Goal: Transaction & Acquisition: Purchase product/service

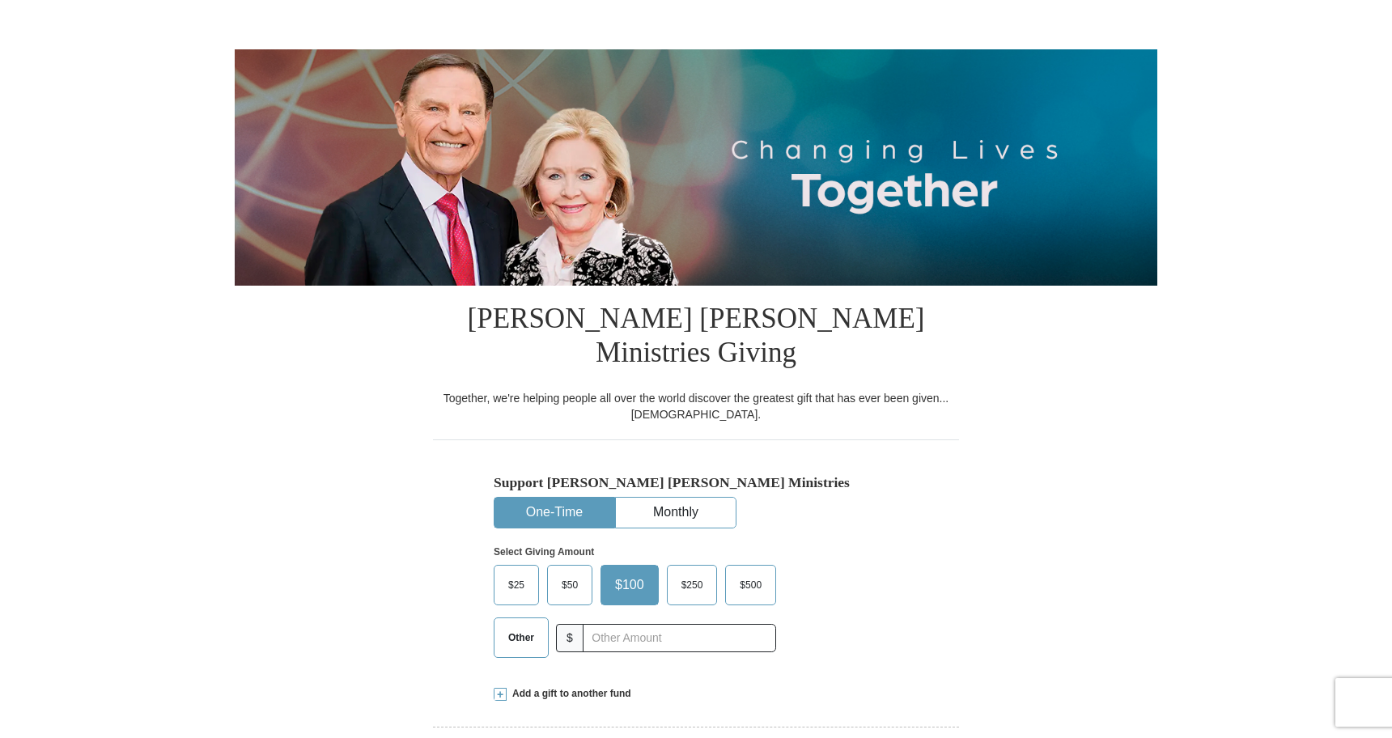
scroll to position [123, 0]
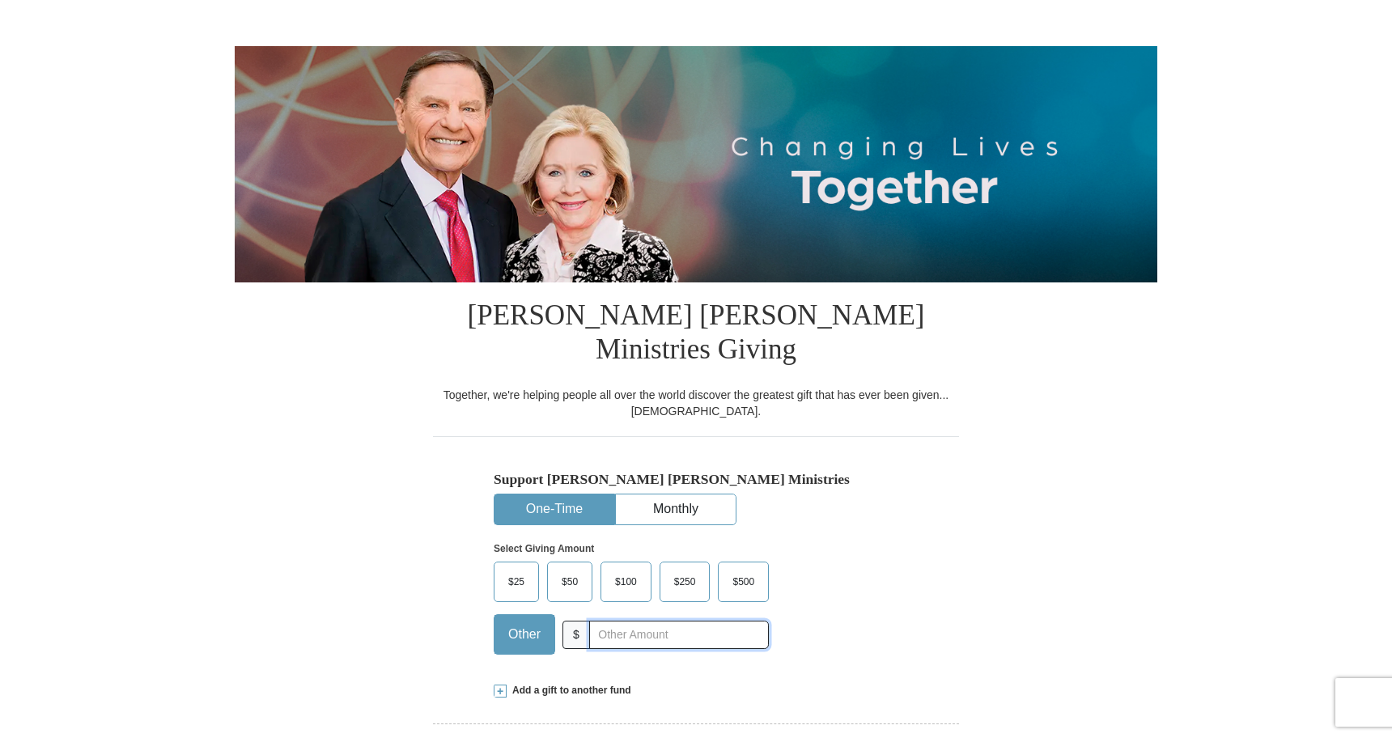
click at [612, 621] on input "text" at bounding box center [679, 635] width 180 height 28
click at [639, 570] on span "$100" at bounding box center [626, 582] width 38 height 24
click at [0, 0] on input "$100" at bounding box center [0, 0] width 0 height 0
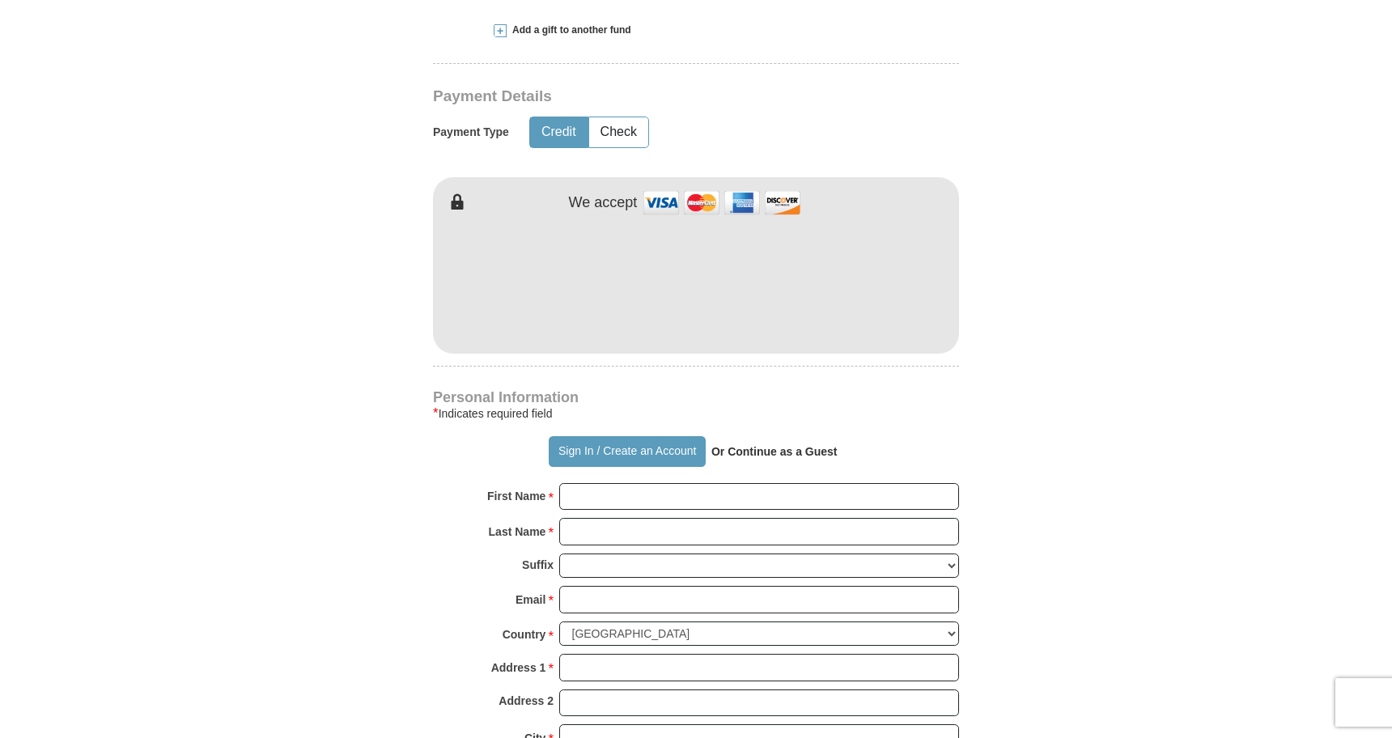
scroll to position [797, 0]
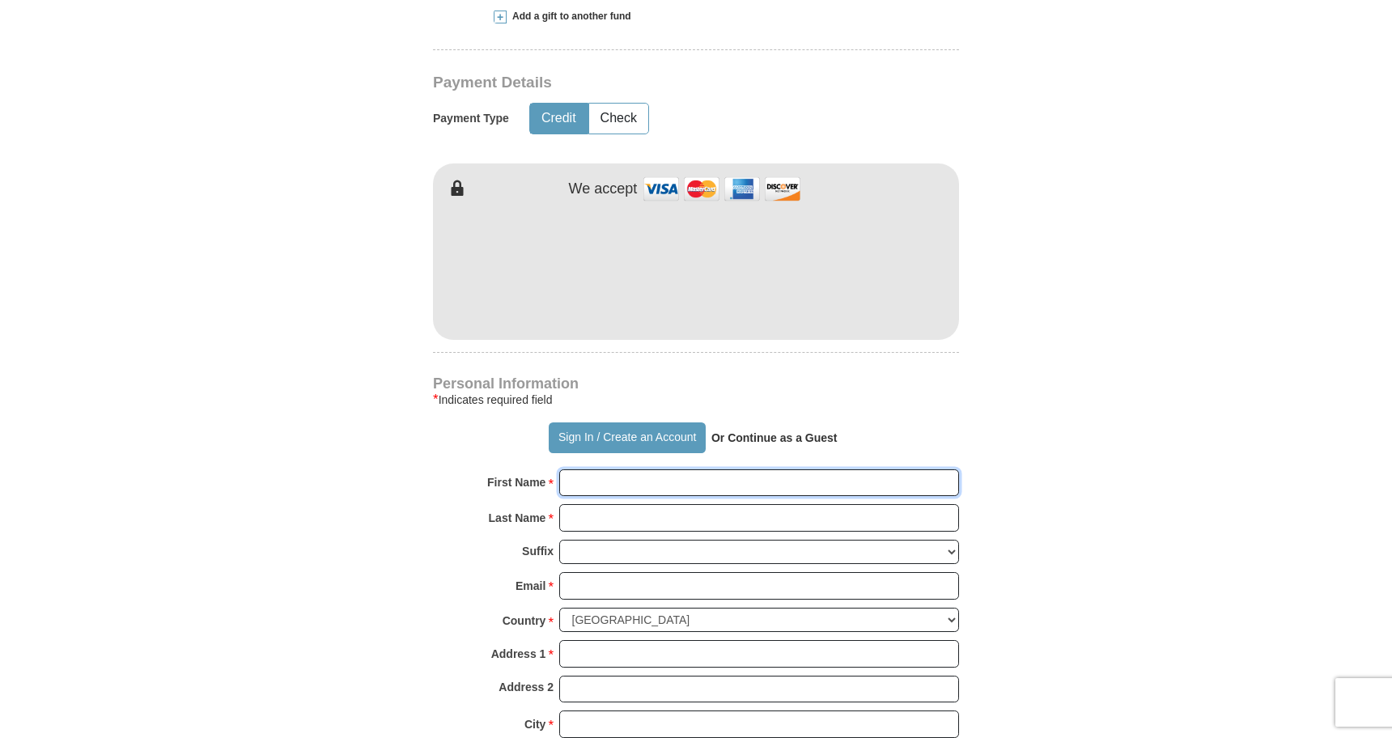
drag, startPoint x: 620, startPoint y: 561, endPoint x: 635, endPoint y: 445, distance: 117.5
click at [635, 469] on input "First Name *" at bounding box center [759, 483] width 400 height 28
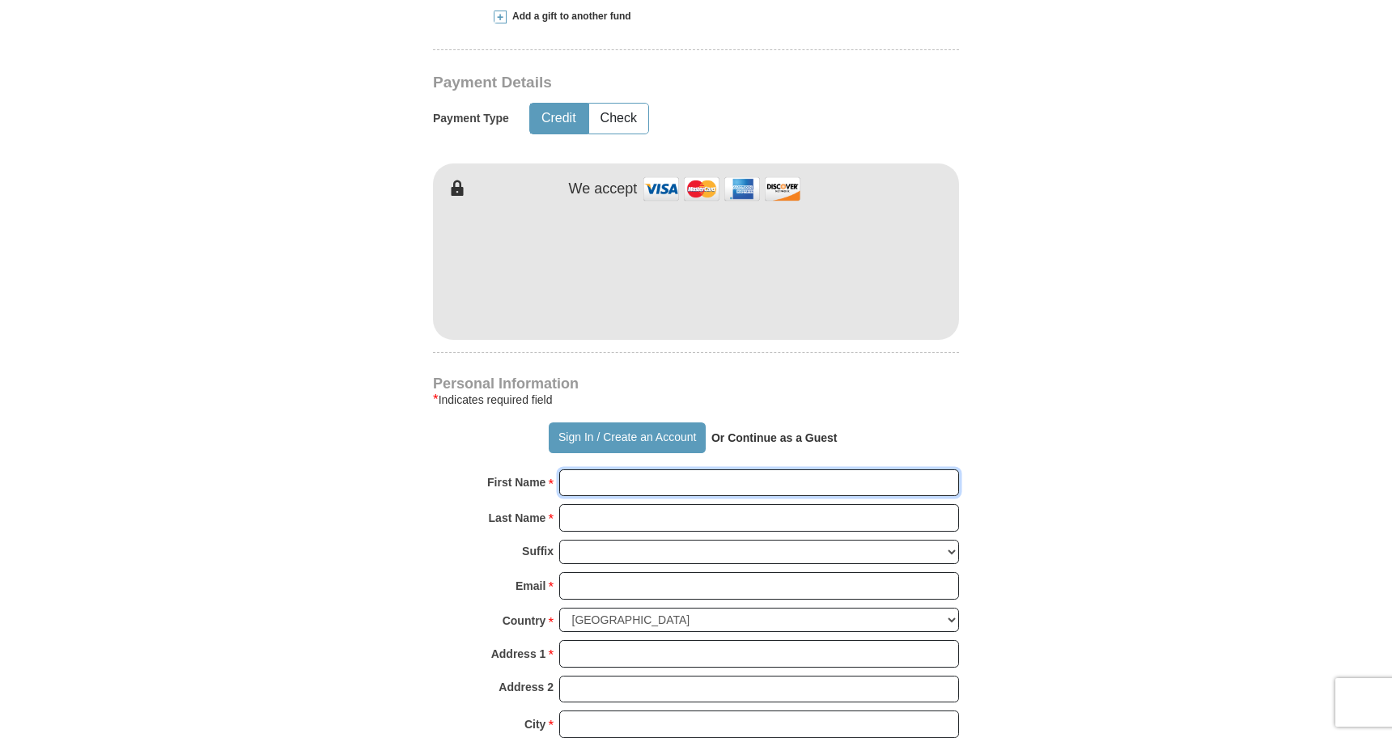
type input "L"
click at [943, 469] on input "L" at bounding box center [759, 483] width 400 height 28
click at [947, 469] on input "L" at bounding box center [759, 483] width 400 height 28
click at [938, 469] on input "L" at bounding box center [759, 483] width 400 height 28
type input "Loubs"
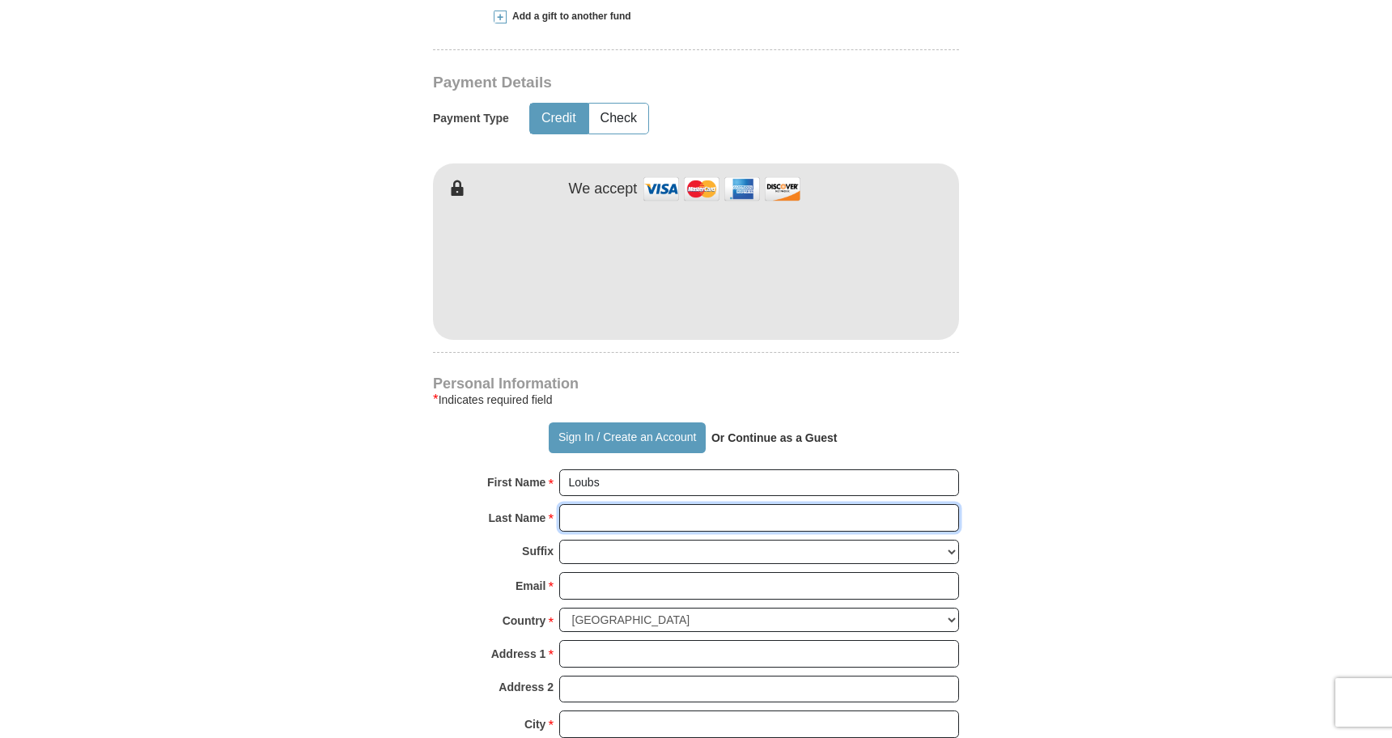
type input "[PERSON_NAME]"
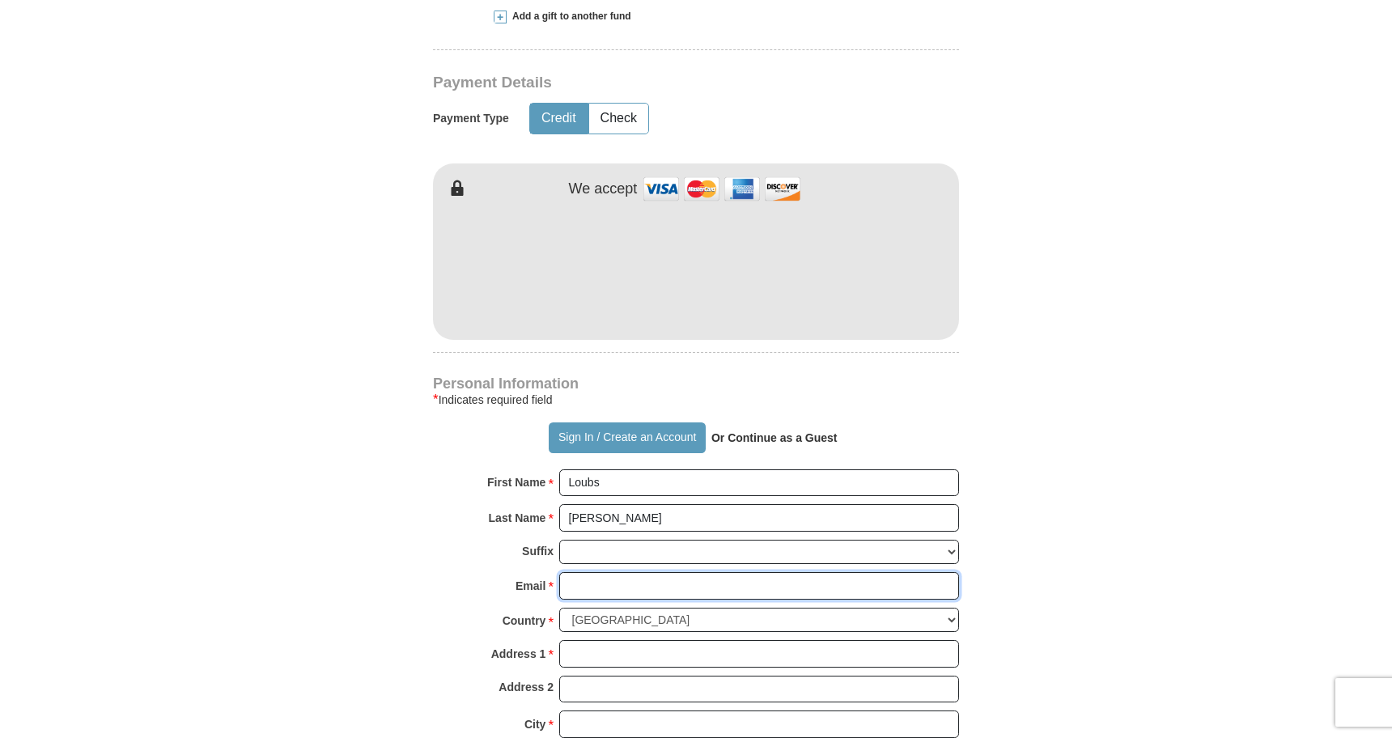
type input "[EMAIL_ADDRESS][DOMAIN_NAME]"
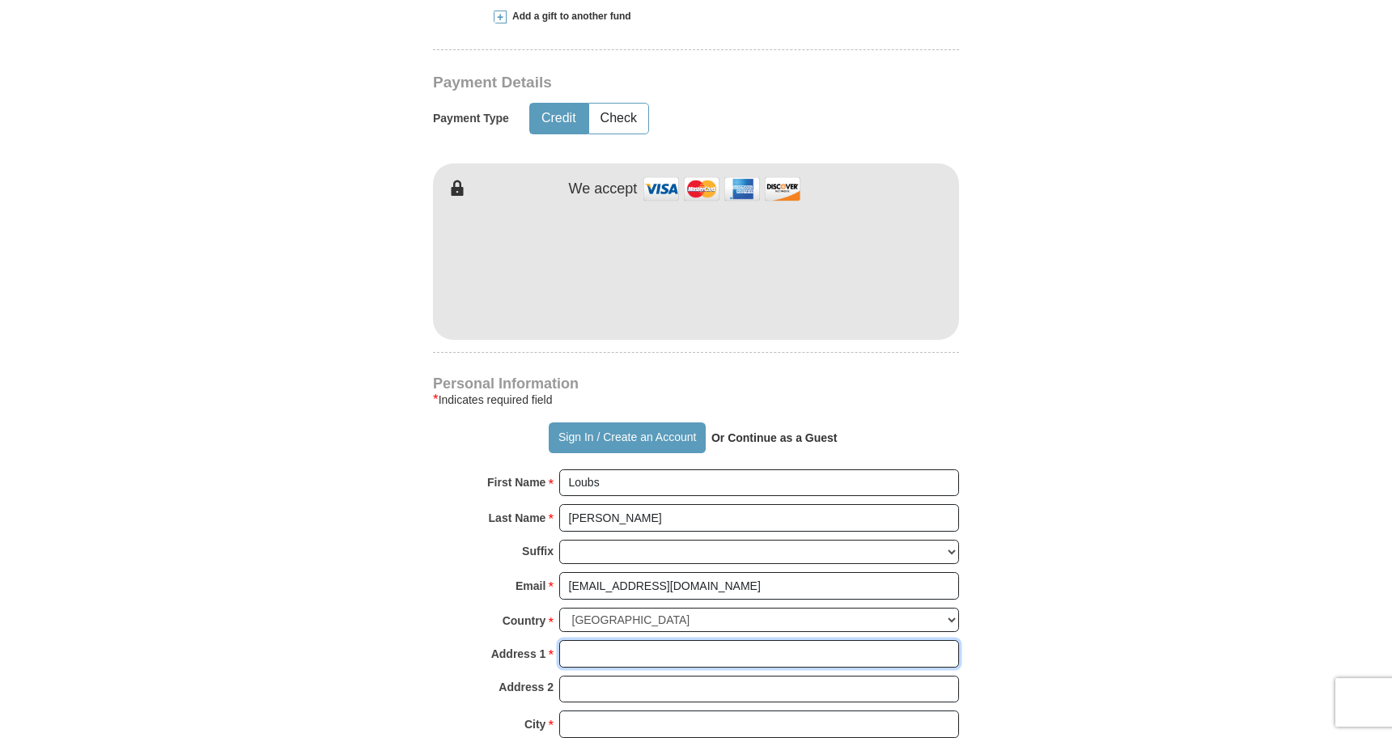
type input "[STREET_ADDRESS]"
type input "Rock Tavern"
select select "NY"
type input "12575"
click at [663, 469] on input "Loubs" at bounding box center [759, 483] width 400 height 28
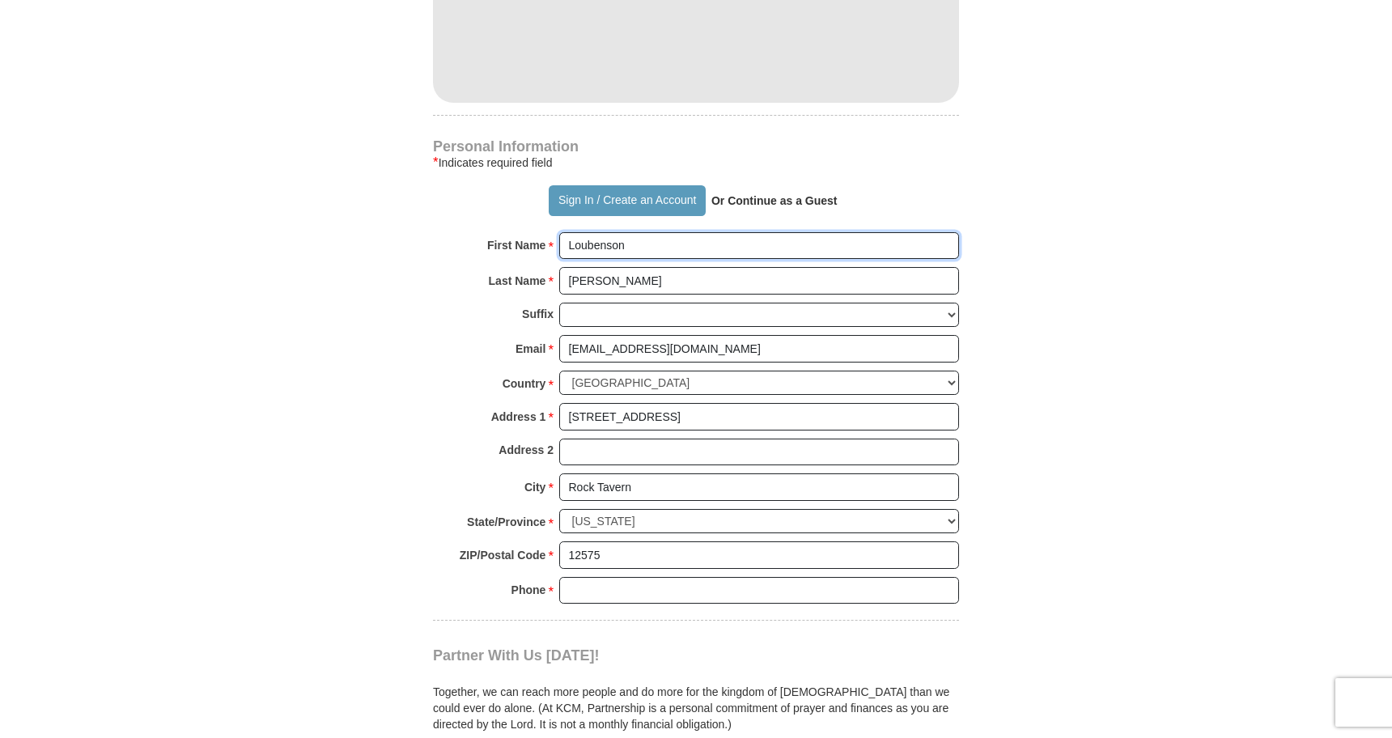
scroll to position [1035, 0]
type input "Loubenson"
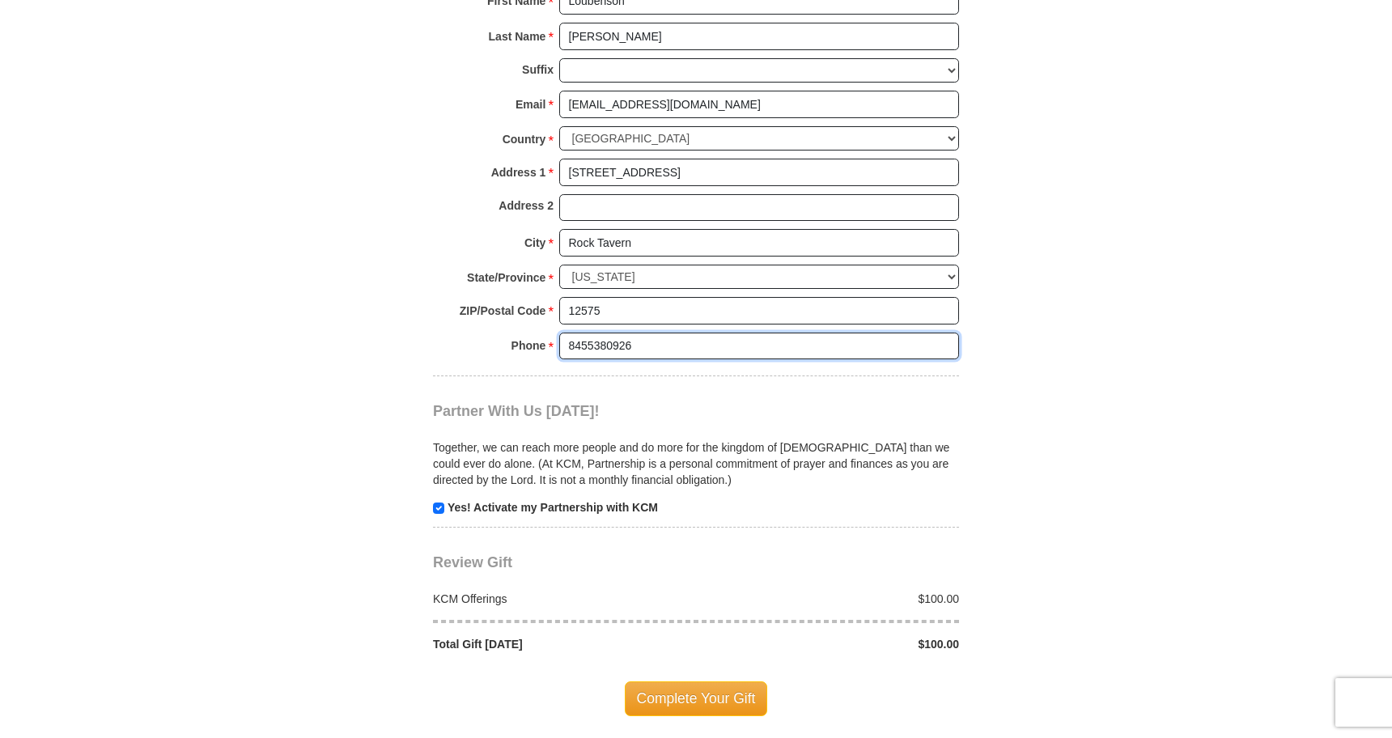
scroll to position [1286, 0]
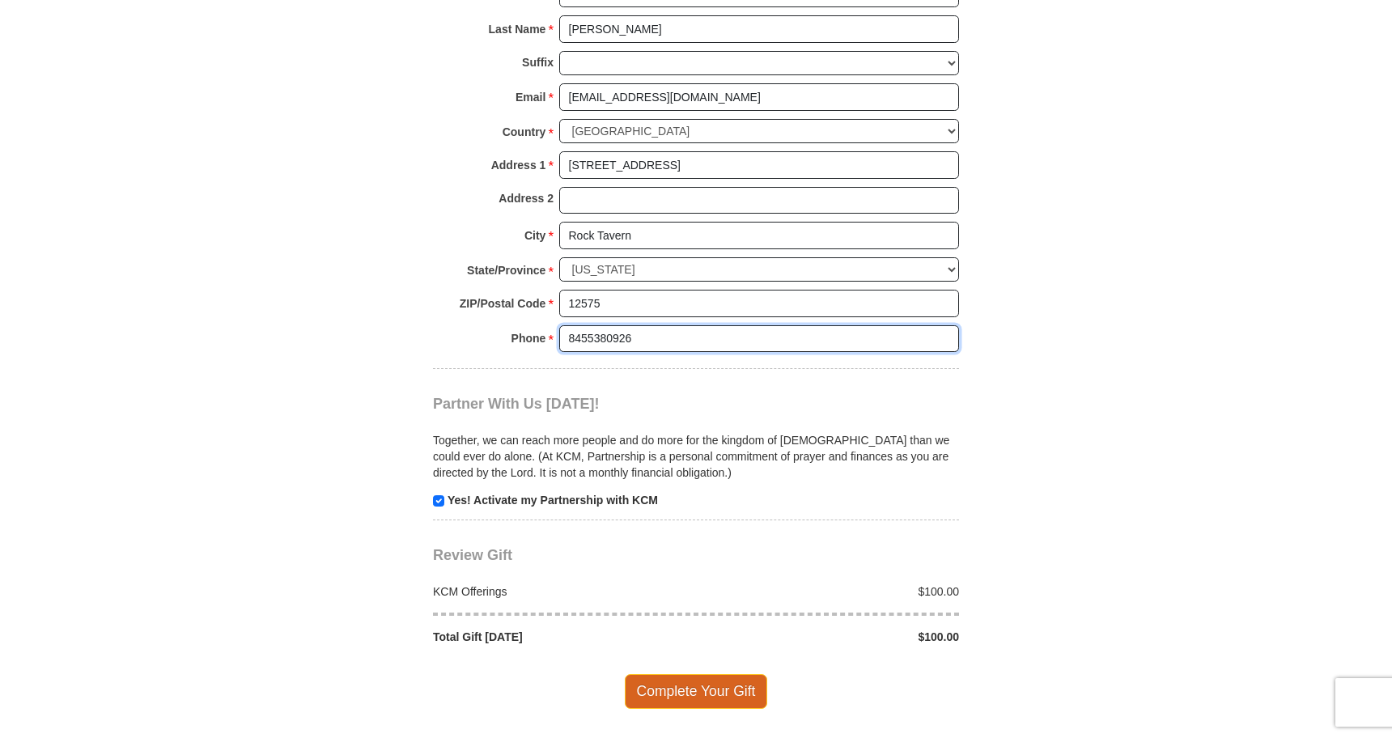
type input "8455380926"
click at [692, 674] on span "Complete Your Gift" at bounding box center [696, 691] width 143 height 34
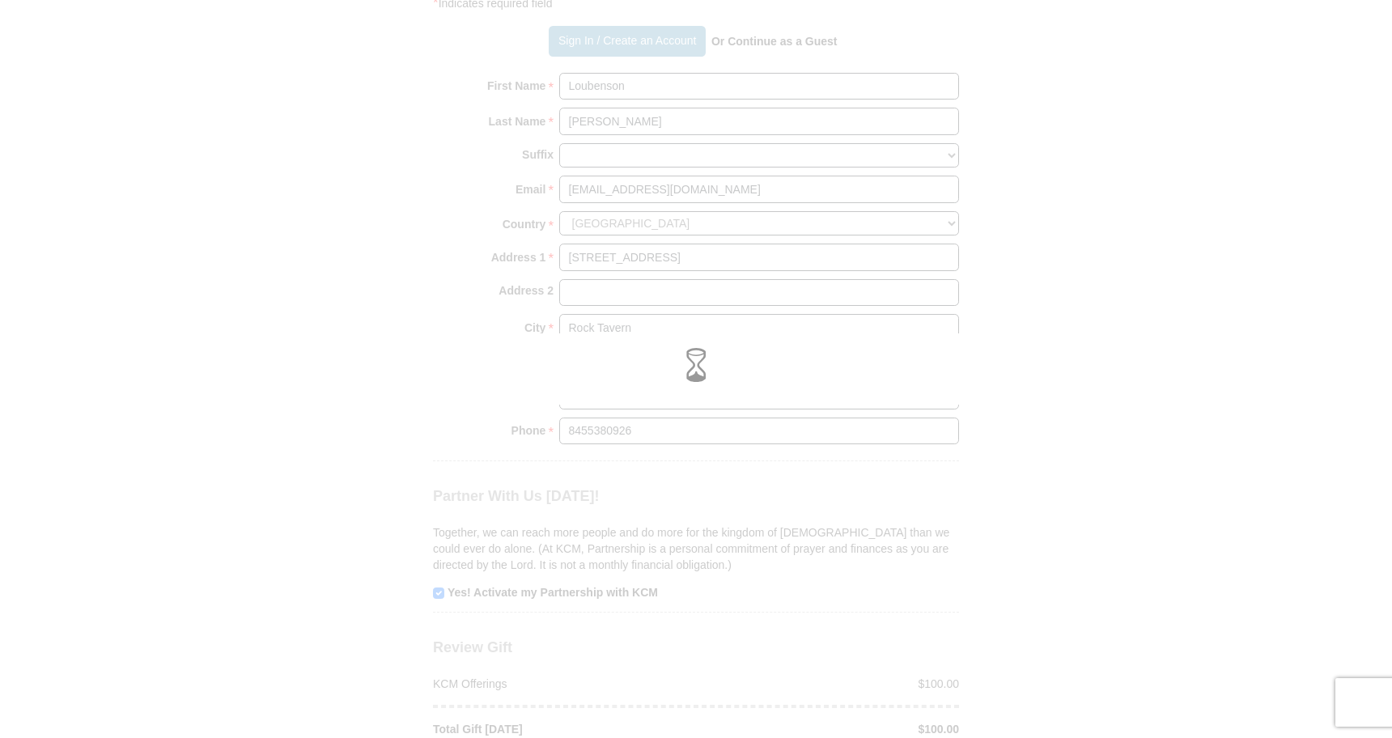
scroll to position [1176, 0]
